Goal: Information Seeking & Learning: Learn about a topic

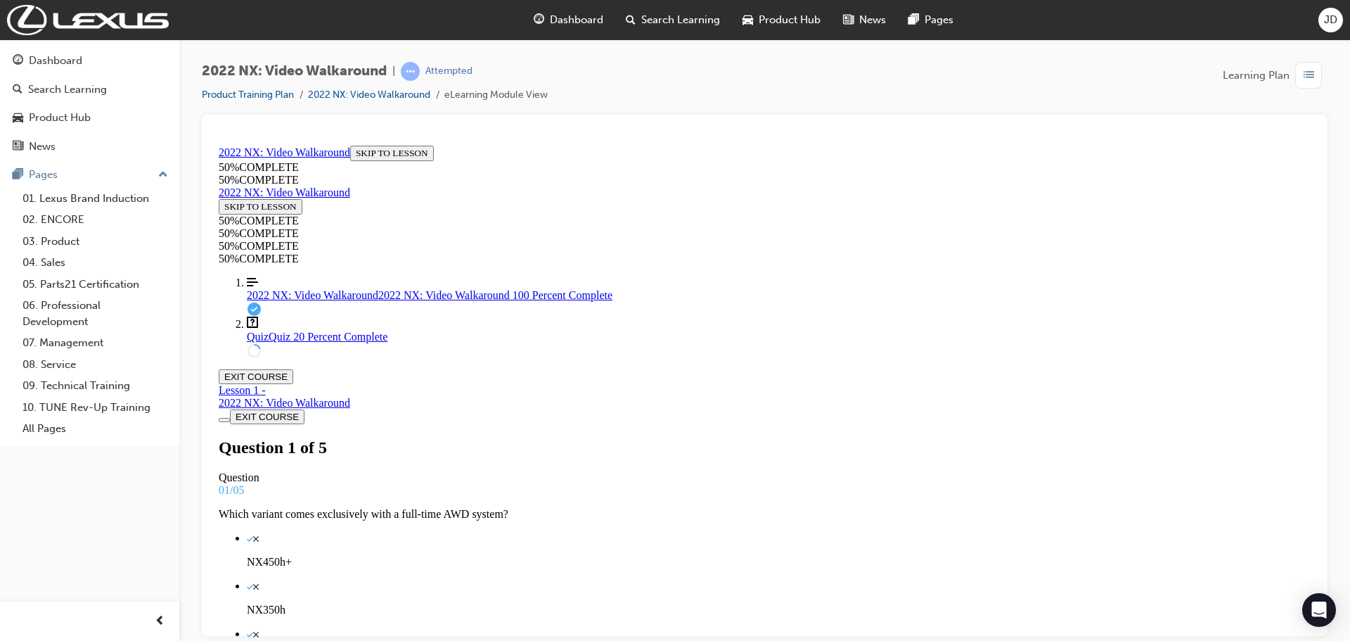
scroll to position [143, 0]
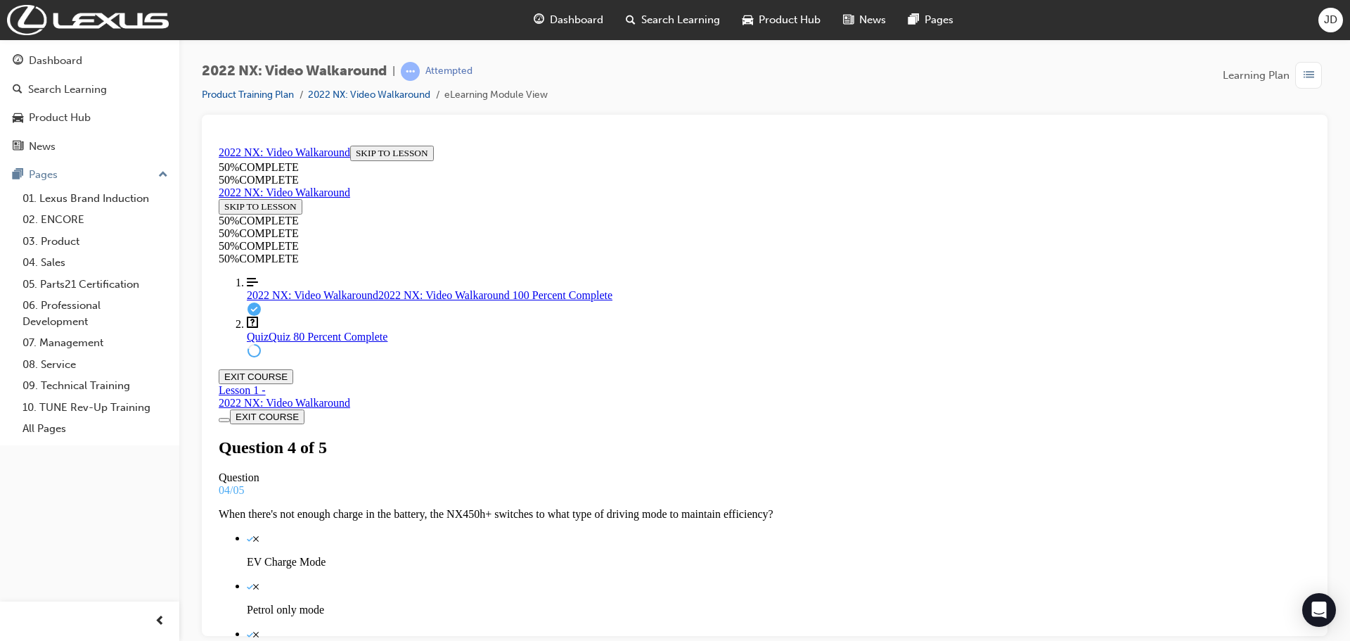
scroll to position [160, 0]
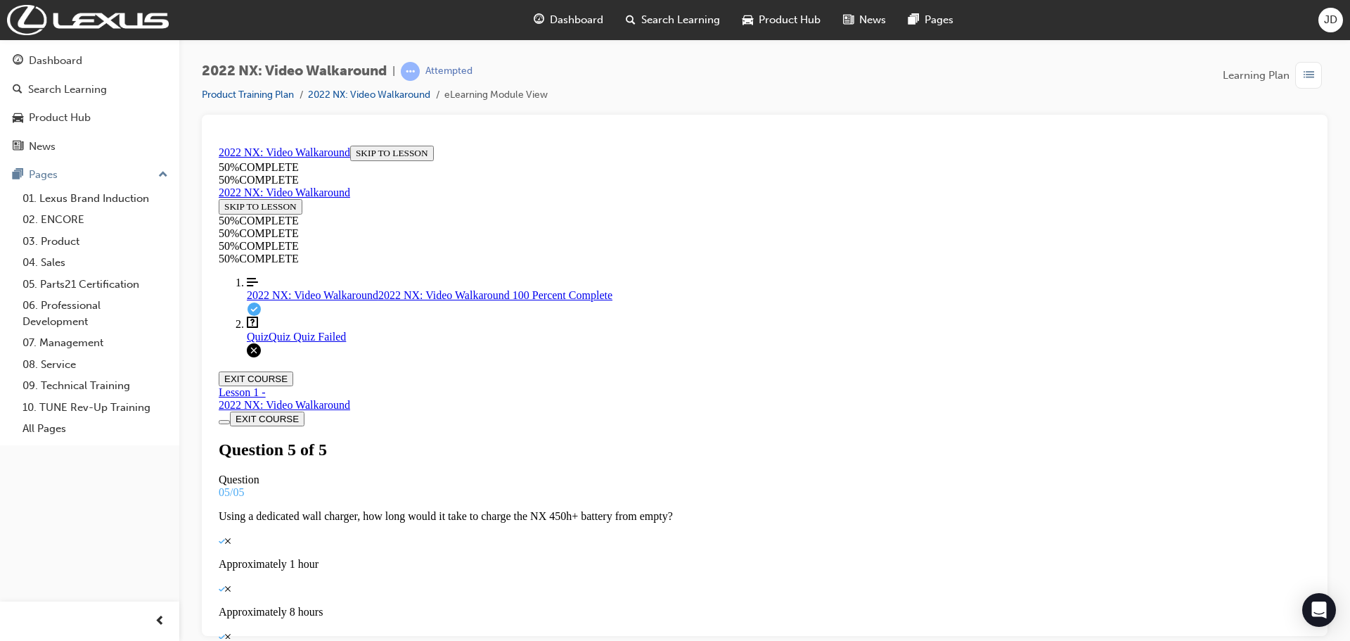
scroll to position [160, 0]
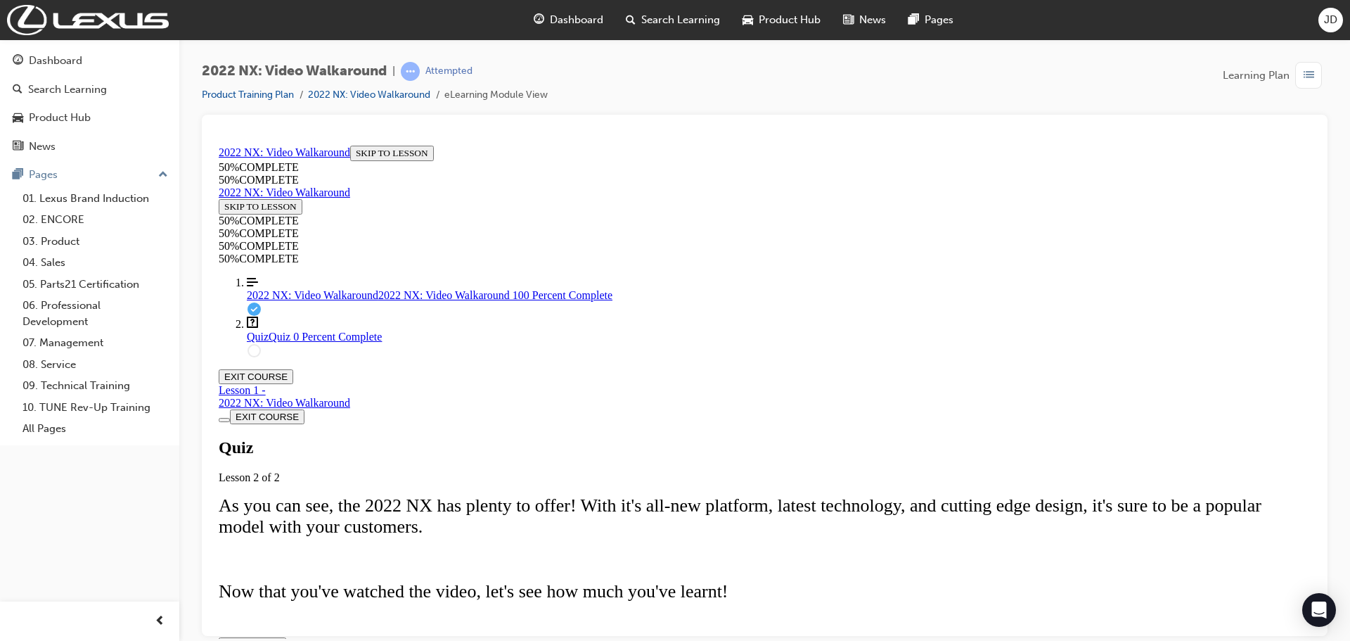
click at [281, 639] on span "TAKE AGAIN" at bounding box center [252, 644] width 56 height 11
click at [323, 300] on span "2022 NX: Video Walkaround" at bounding box center [313, 294] width 132 height 12
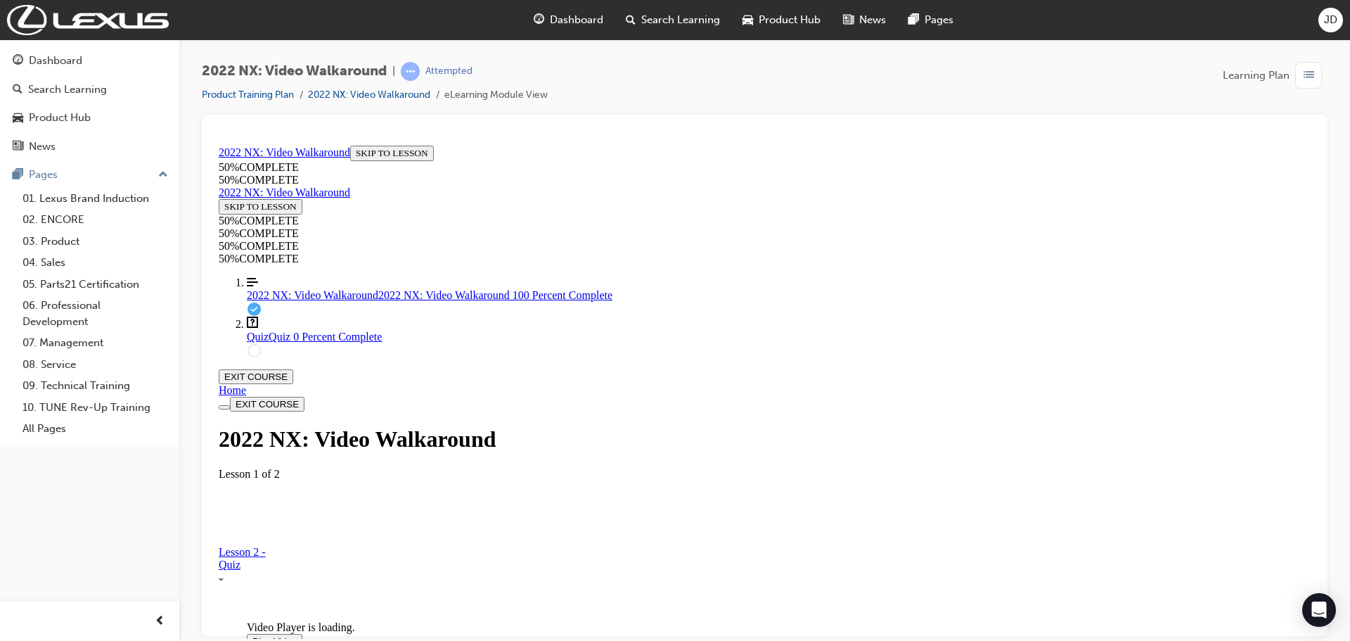
click at [252, 635] on span "Video player. You can use the space bar to toggle playback and arrow keys to sc…" at bounding box center [252, 640] width 0 height 11
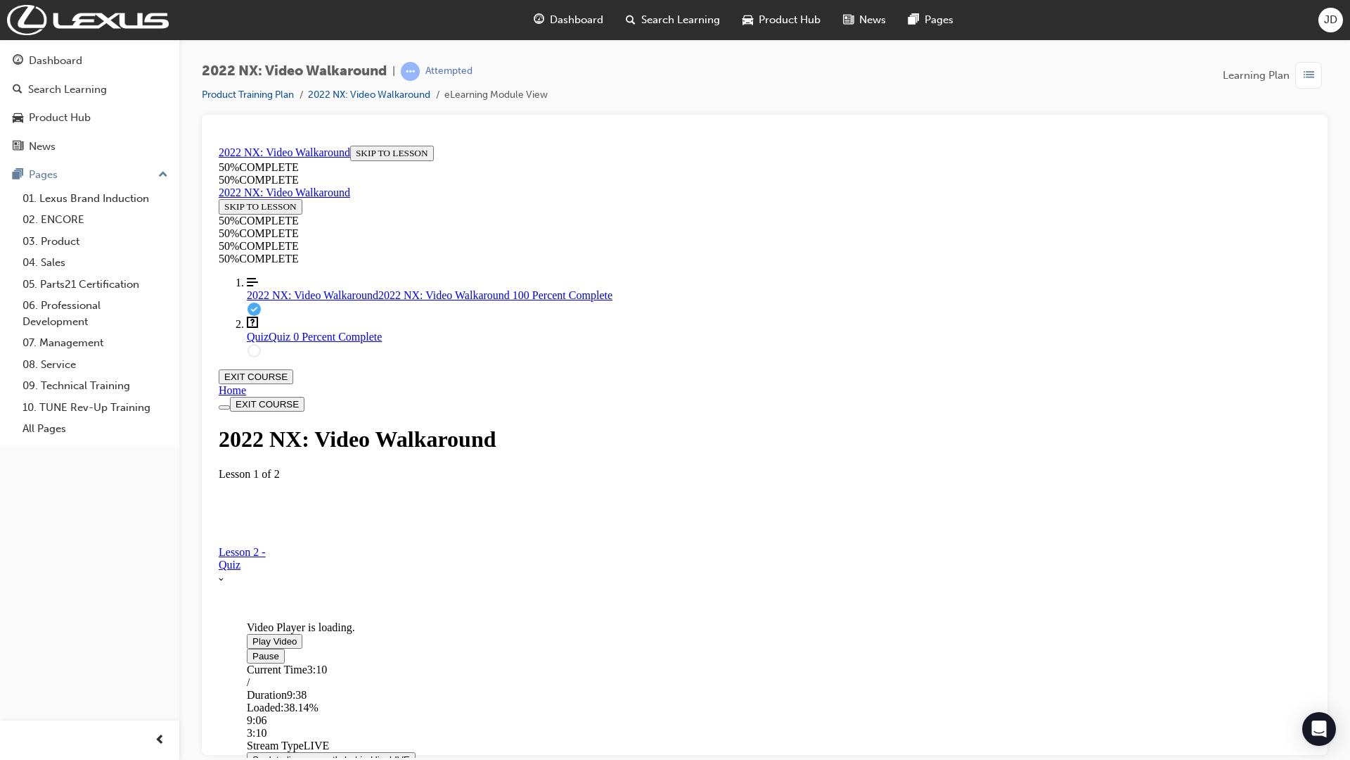
drag, startPoint x: 720, startPoint y: 873, endPoint x: 696, endPoint y: 873, distance: 24.6
click at [590, 640] on div "3:40" at bounding box center [418, 732] width 343 height 13
click at [458, 617] on video "Video player. You can use the space bar to toggle playback and arrow keys to sc…" at bounding box center [352, 564] width 211 height 105
click at [252, 635] on span "Video player. You can use the space bar to toggle playback and arrow keys to sc…" at bounding box center [252, 640] width 0 height 11
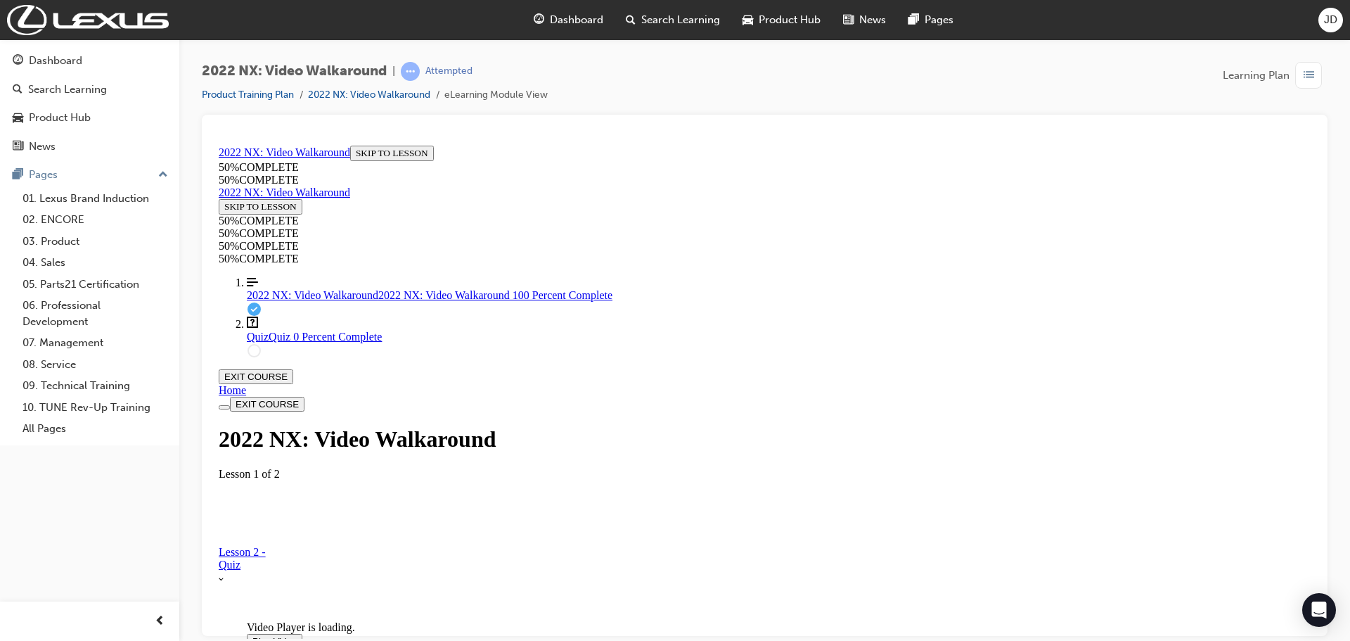
click at [276, 342] on div "Quiz Quiz 0 Percent Complete" at bounding box center [779, 336] width 1064 height 13
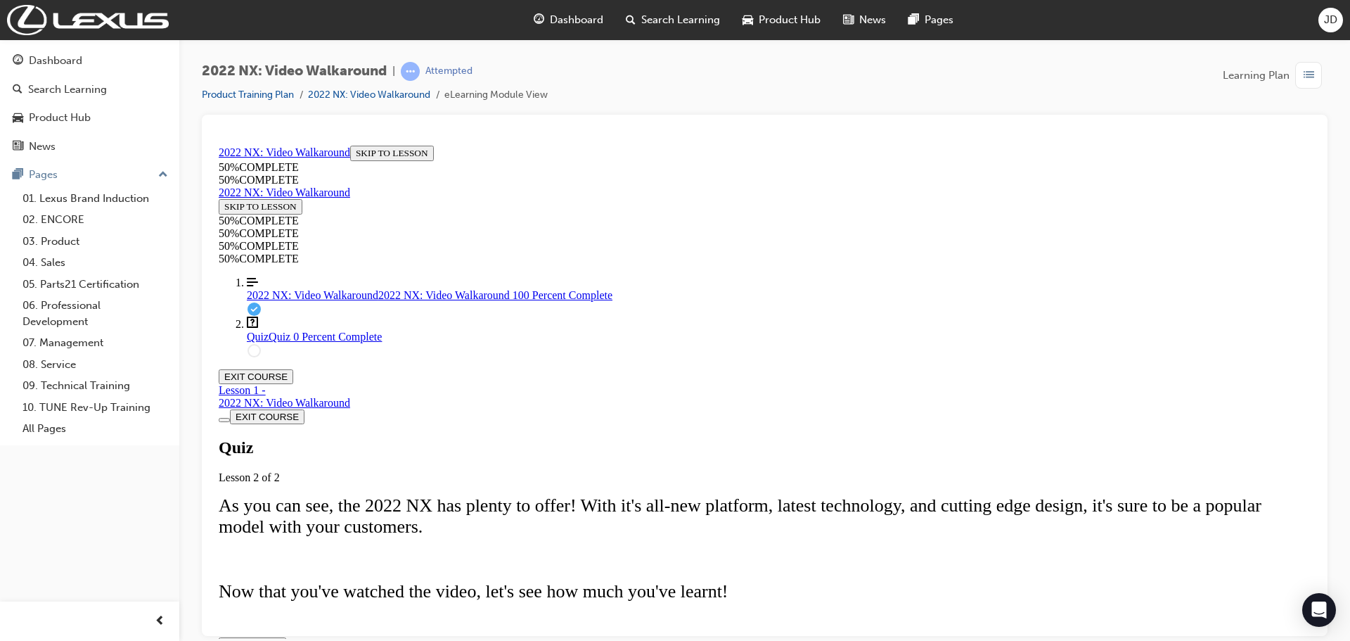
scroll to position [49, 0]
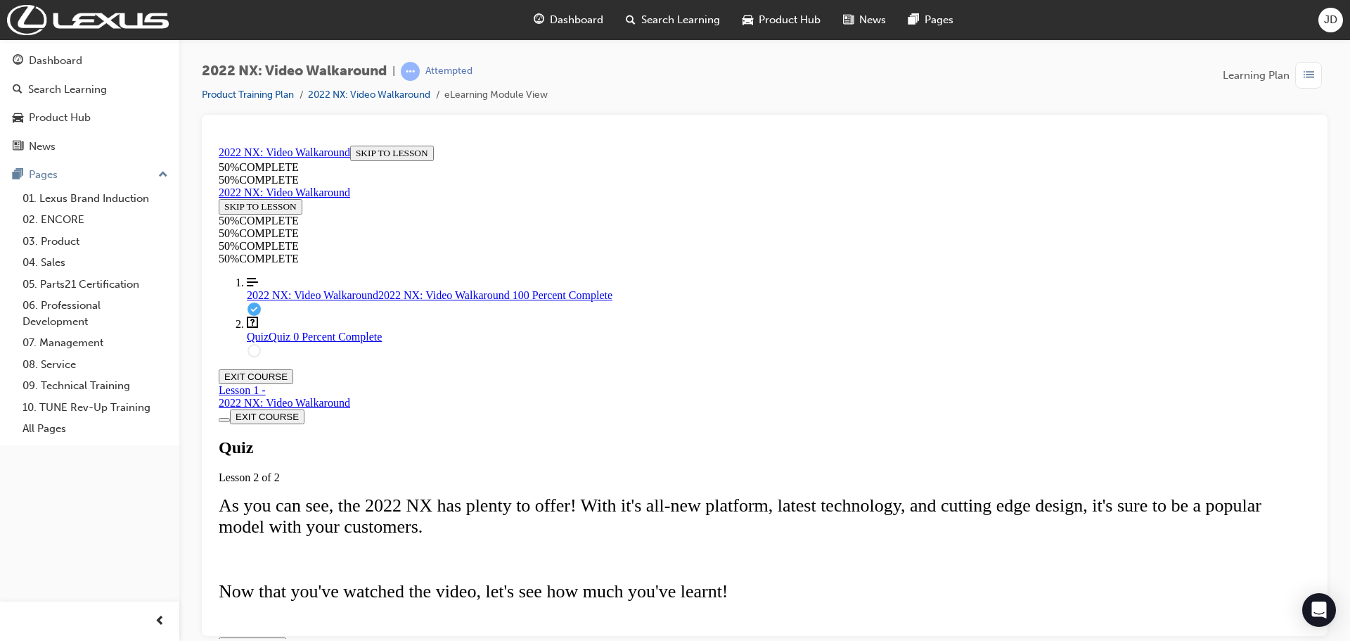
scroll to position [2, 0]
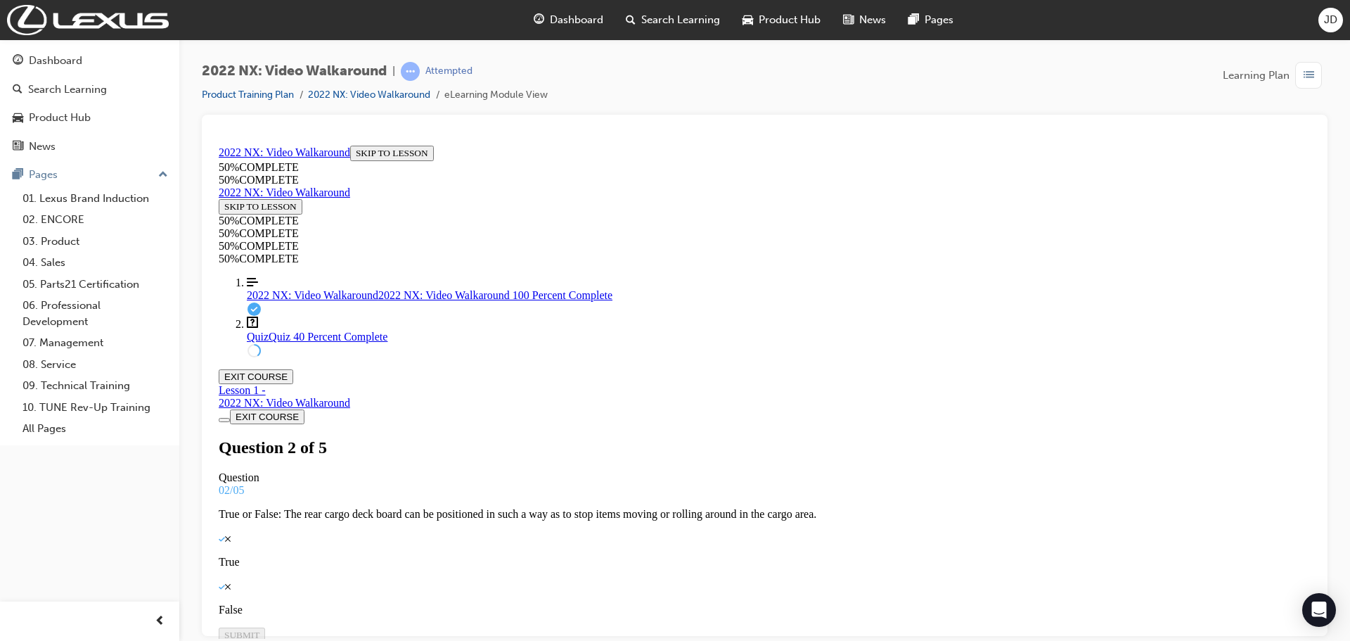
drag, startPoint x: 762, startPoint y: 459, endPoint x: 759, endPoint y: 442, distance: 17.8
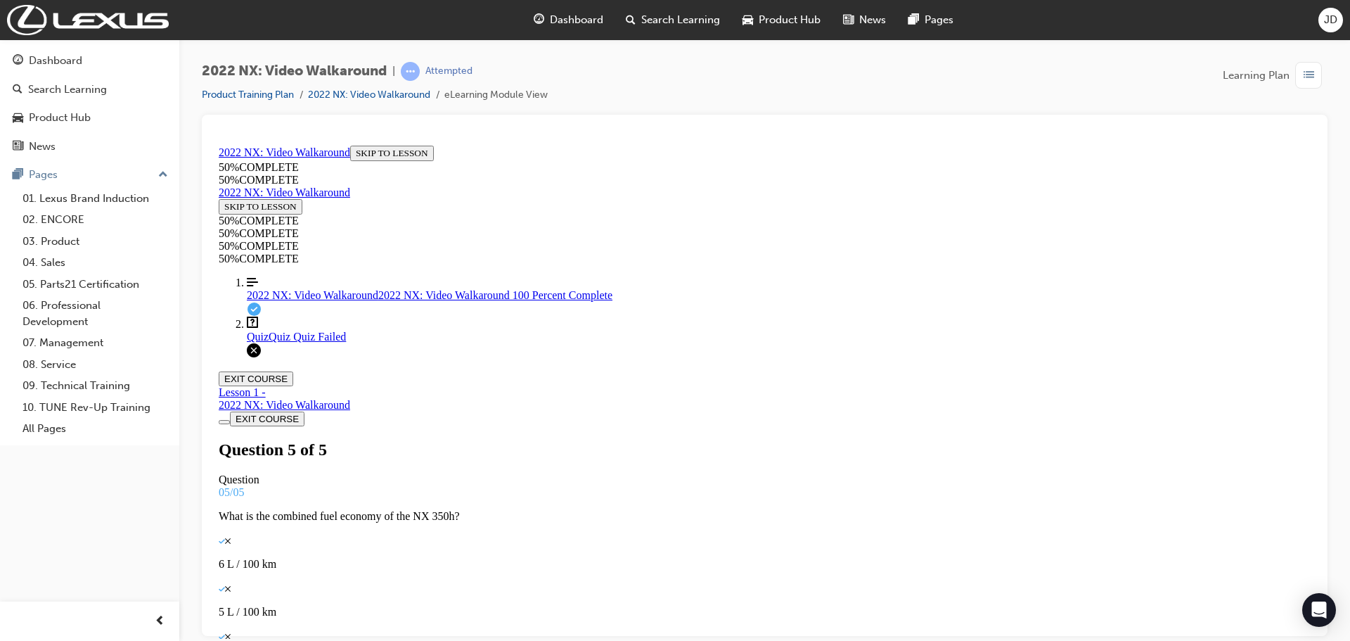
scroll to position [158, 0]
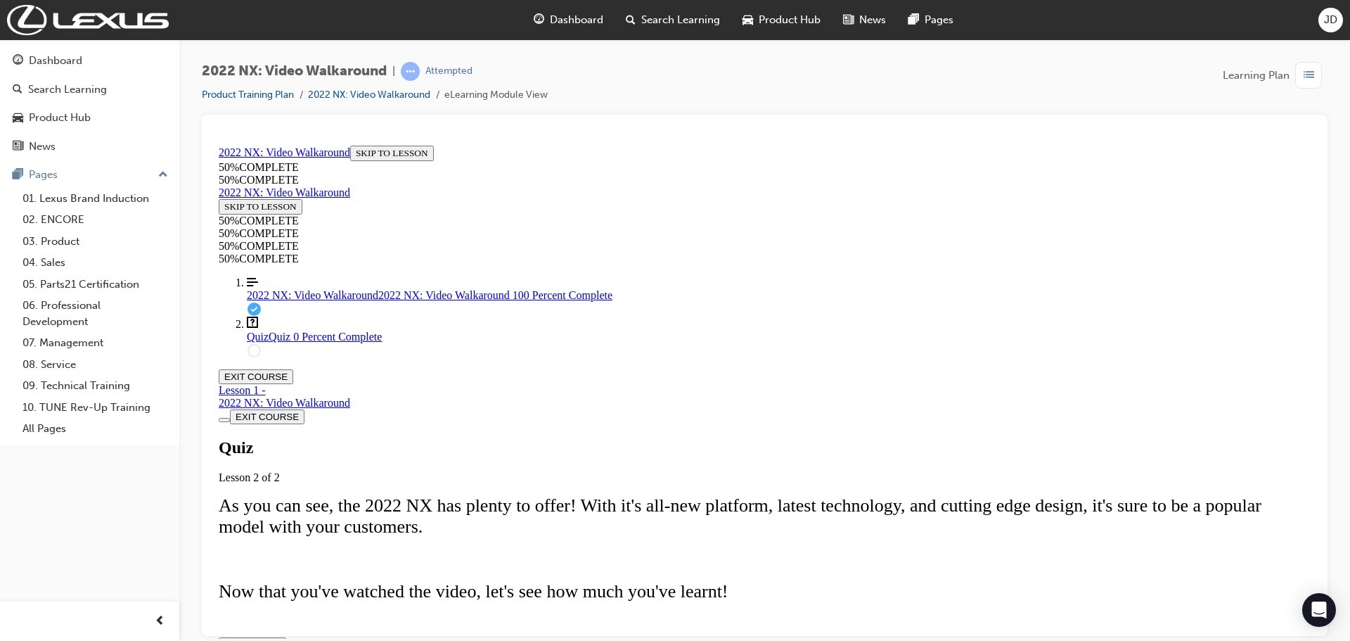
click at [286, 636] on button "TAKE AGAIN" at bounding box center [253, 643] width 68 height 15
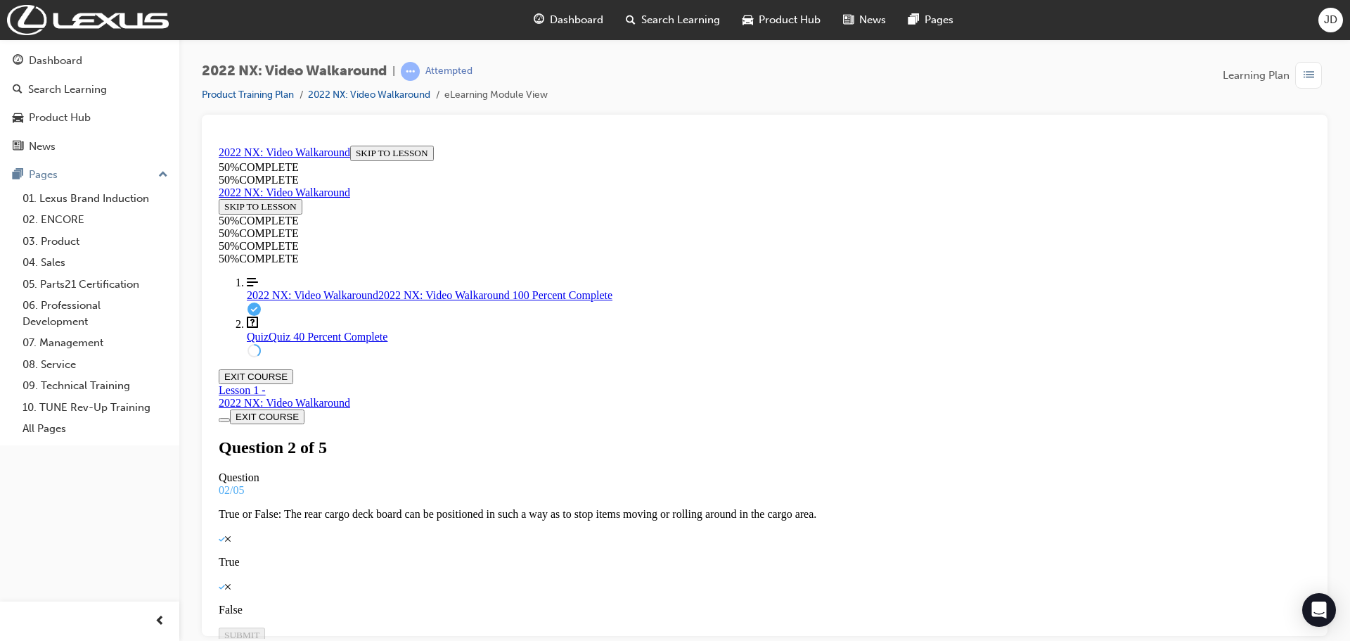
scroll to position [184, 0]
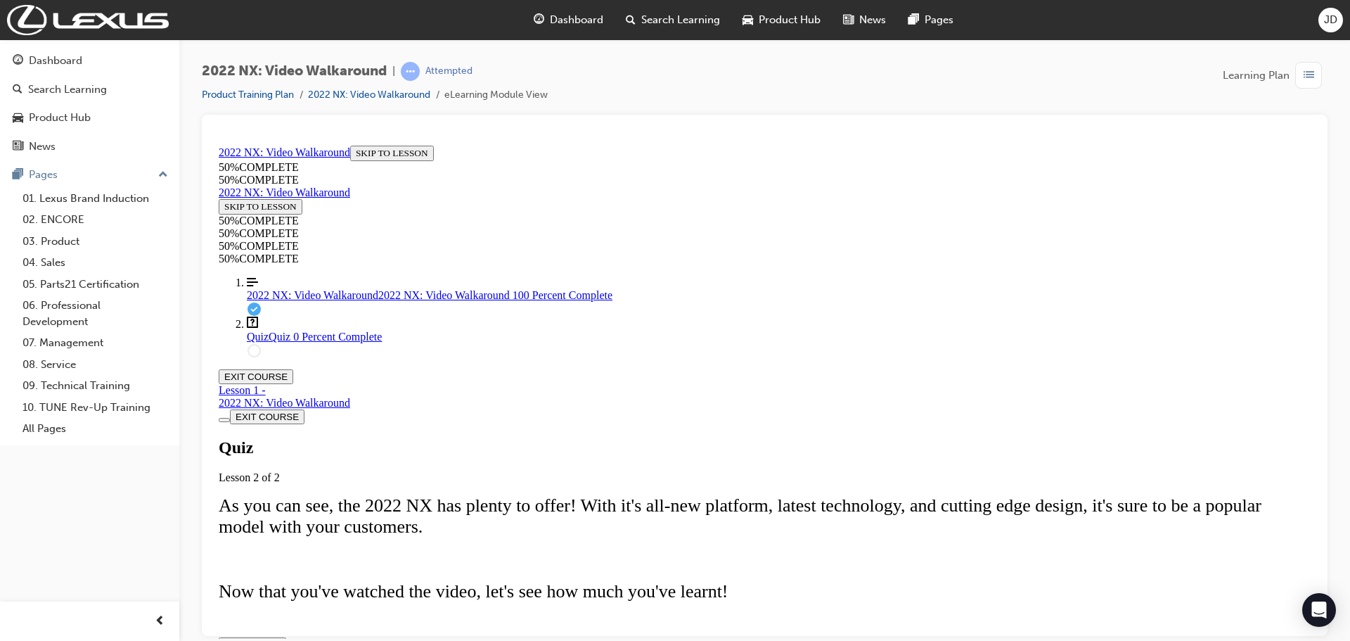
click at [286, 636] on button "TAKE AGAIN" at bounding box center [253, 643] width 68 height 15
